Goal: Information Seeking & Learning: Understand process/instructions

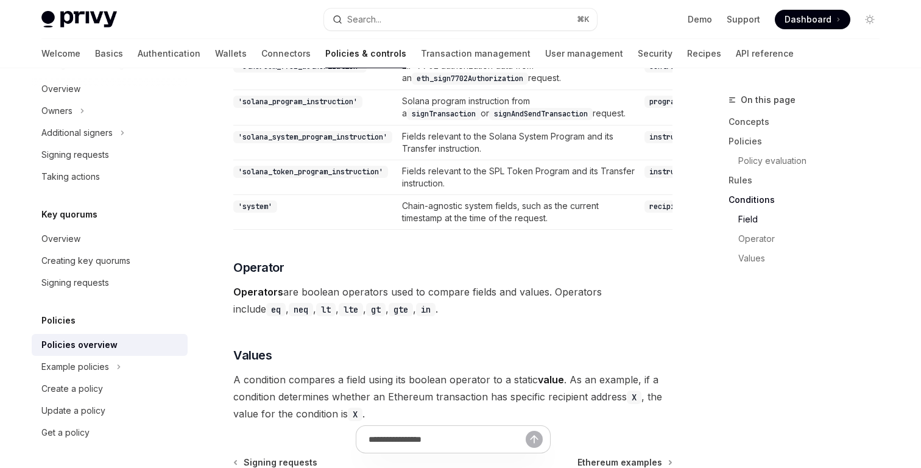
scroll to position [3528, 0]
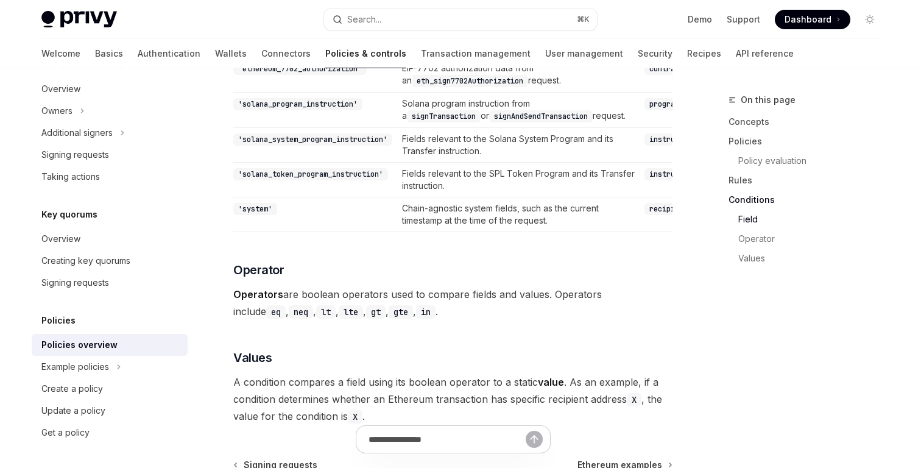
click at [510, 232] on td "Chain-agnostic system fields, such as the current timestamp at the time of the …" at bounding box center [518, 214] width 242 height 35
click at [556, 232] on td "Chain-agnostic system fields, such as the current timestamp at the time of the …" at bounding box center [518, 214] width 242 height 35
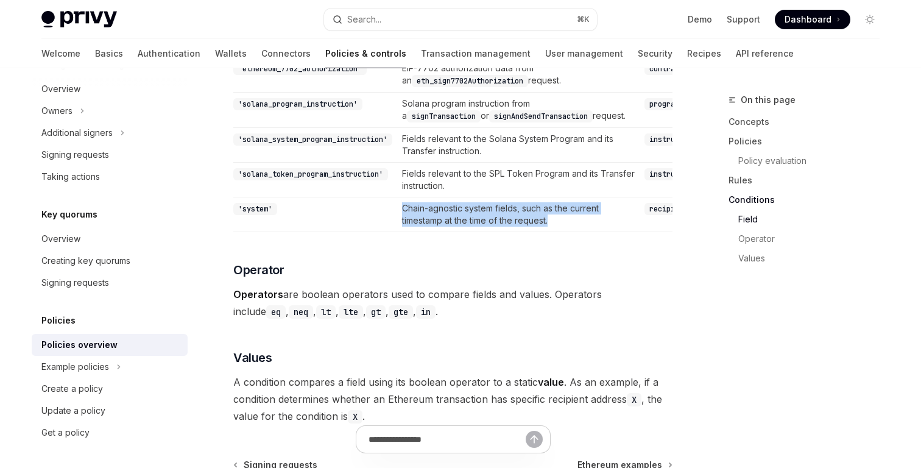
click at [556, 232] on td "Chain-agnostic system fields, such as the current timestamp at the time of the …" at bounding box center [518, 214] width 242 height 35
click at [548, 232] on td "Chain-agnostic system fields, such as the current timestamp at the time of the …" at bounding box center [518, 214] width 242 height 35
click at [539, 232] on td "Chain-agnostic system fields, such as the current timestamp at the time of the …" at bounding box center [518, 214] width 242 height 35
